Goal: Task Accomplishment & Management: Manage account settings

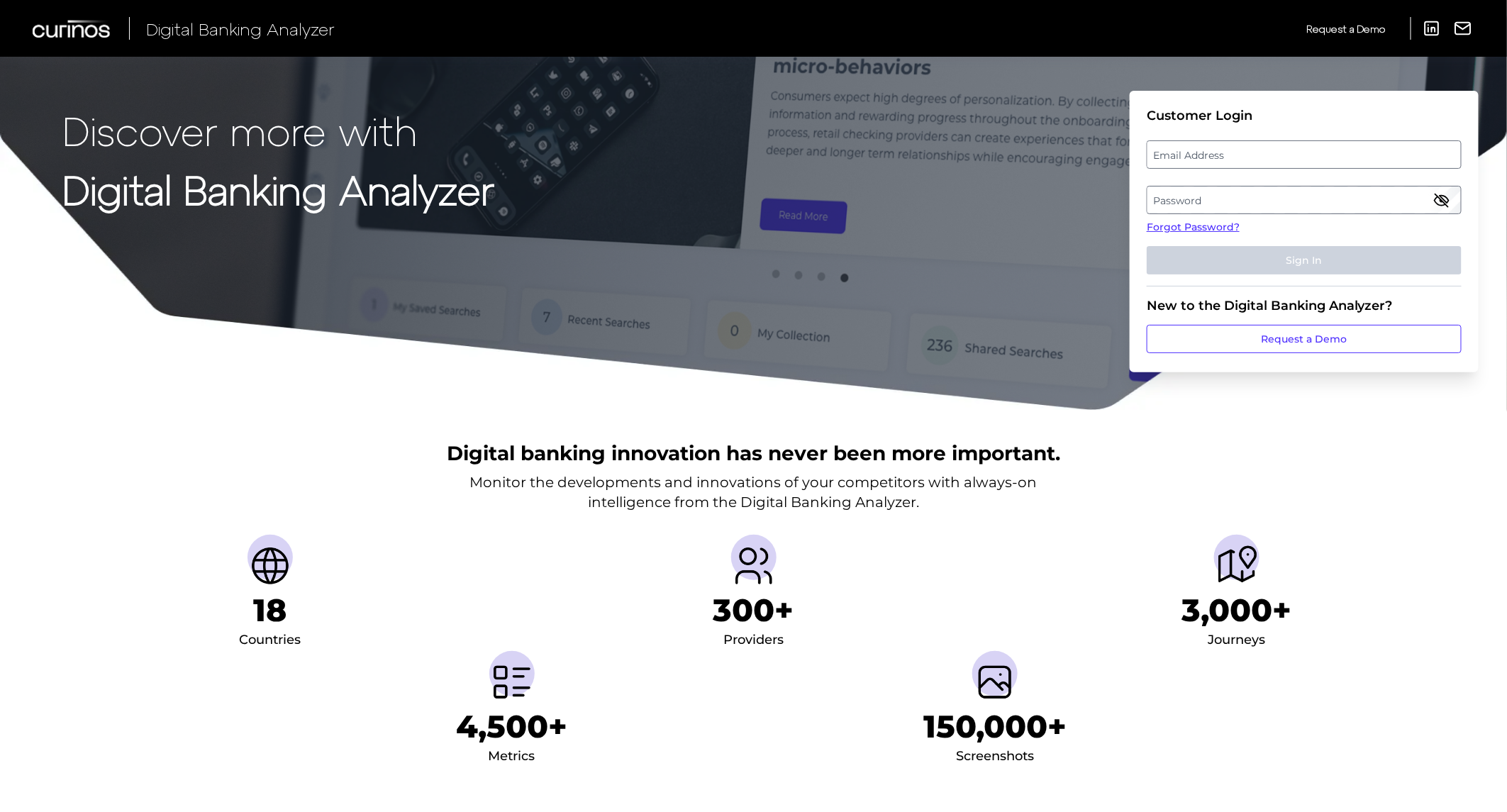
click at [1199, 158] on label "Email Address" at bounding box center [1304, 154] width 312 height 25
click at [1199, 158] on input "email" at bounding box center [1304, 154] width 315 height 29
type input "[PERSON_NAME][EMAIL_ADDRESS][DOMAIN_NAME]"
click at [1202, 195] on label "Password" at bounding box center [1304, 200] width 312 height 25
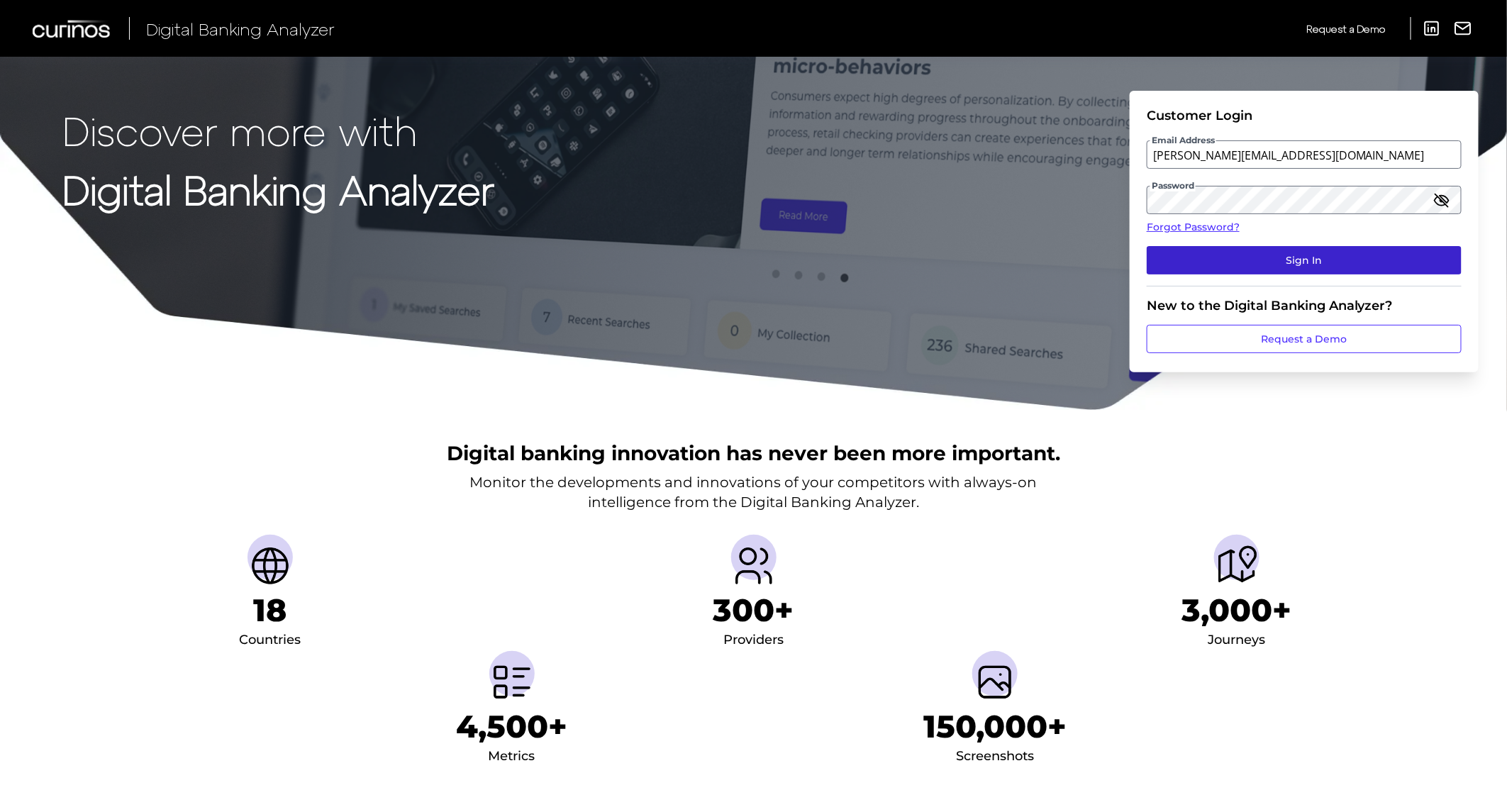
click at [1214, 254] on button "Sign In" at bounding box center [1304, 260] width 315 height 29
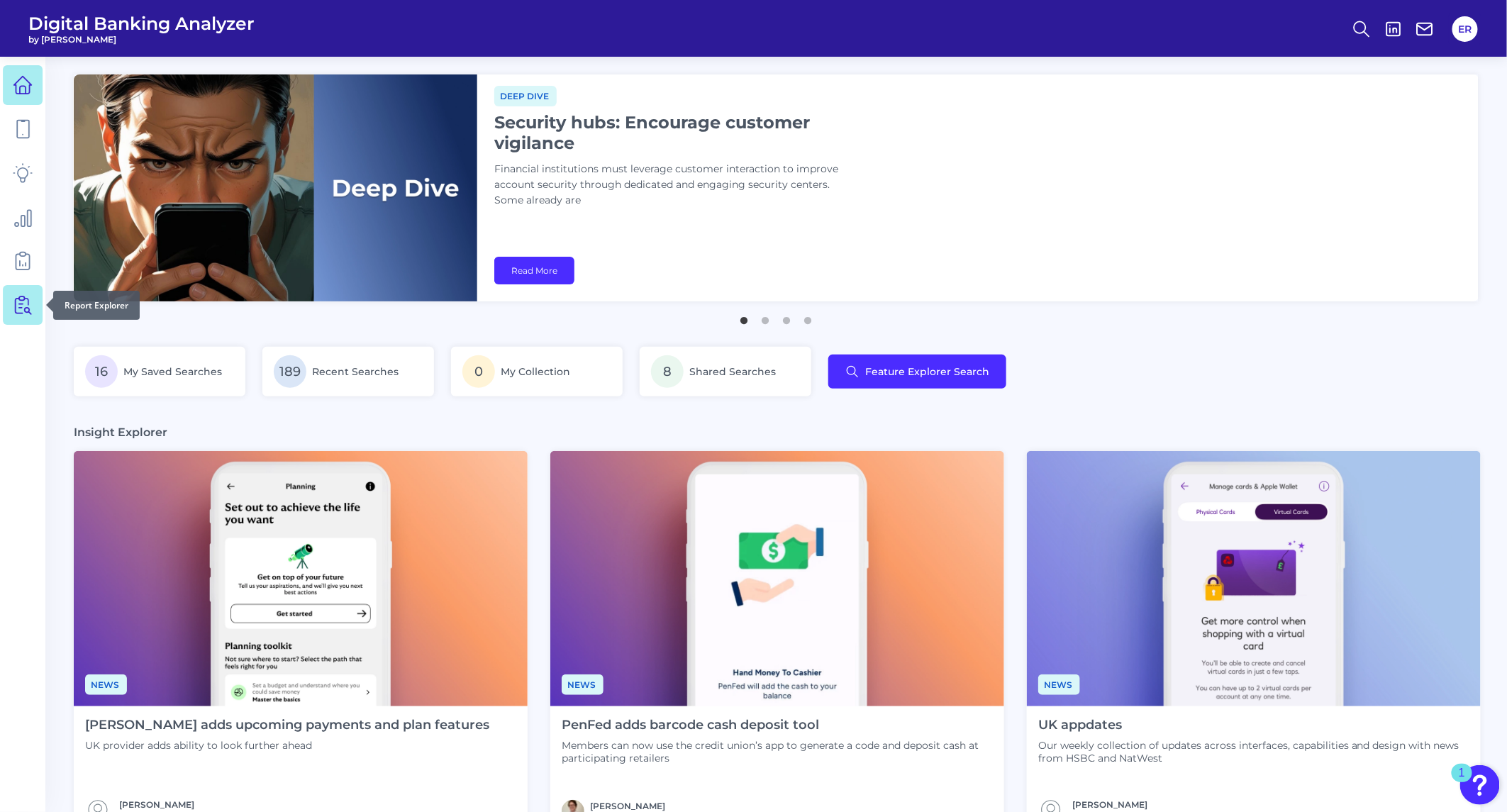
click at [19, 307] on icon at bounding box center [25, 305] width 12 height 17
